Goal: Task Accomplishment & Management: Use online tool/utility

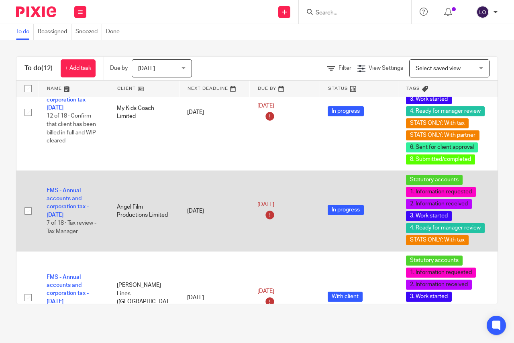
scroll to position [110, 0]
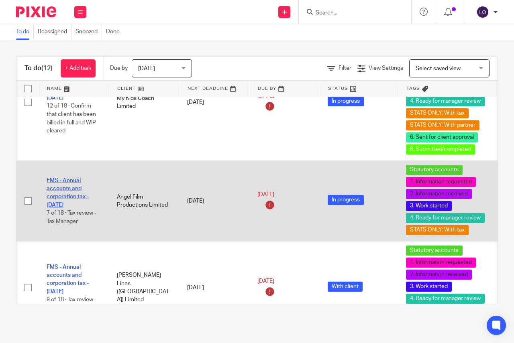
click at [61, 194] on link "FMS - Annual accounts and corporation tax - [DATE]" at bounding box center [68, 193] width 42 height 30
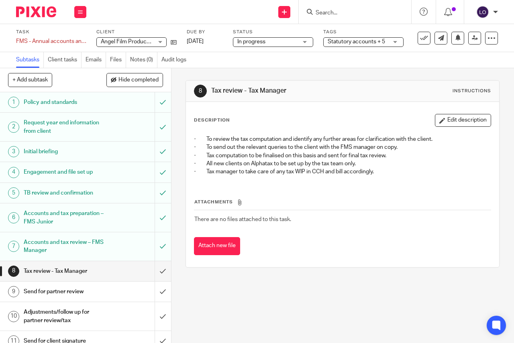
click at [107, 273] on div "Tax review - Tax Manager" at bounding box center [85, 271] width 123 height 12
click at [153, 272] on input "submit" at bounding box center [85, 271] width 171 height 20
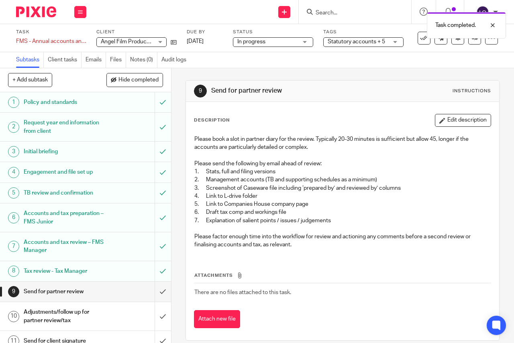
scroll to position [70, 0]
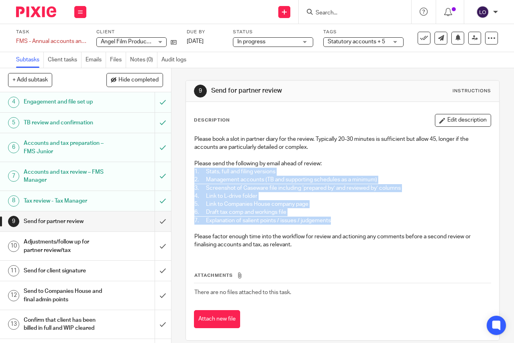
drag, startPoint x: 189, startPoint y: 172, endPoint x: 337, endPoint y: 219, distance: 155.2
click at [337, 220] on div "Please book a slot in partner diary for the review. Typically 20-30 minutes is …" at bounding box center [342, 193] width 304 height 124
